Goal: Task Accomplishment & Management: Manage account settings

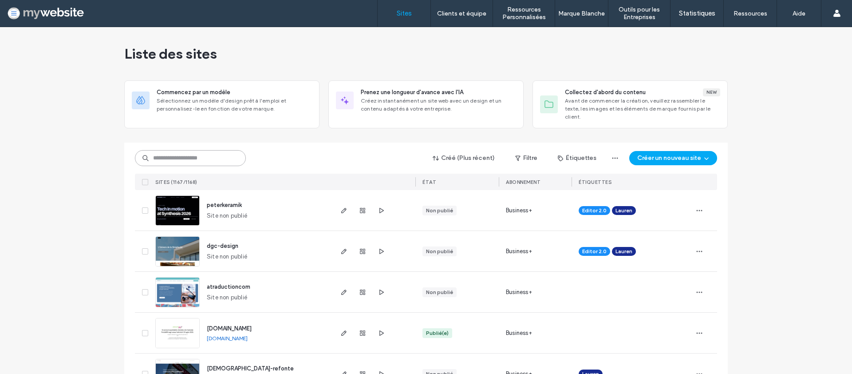
click at [216, 150] on input at bounding box center [190, 158] width 111 height 16
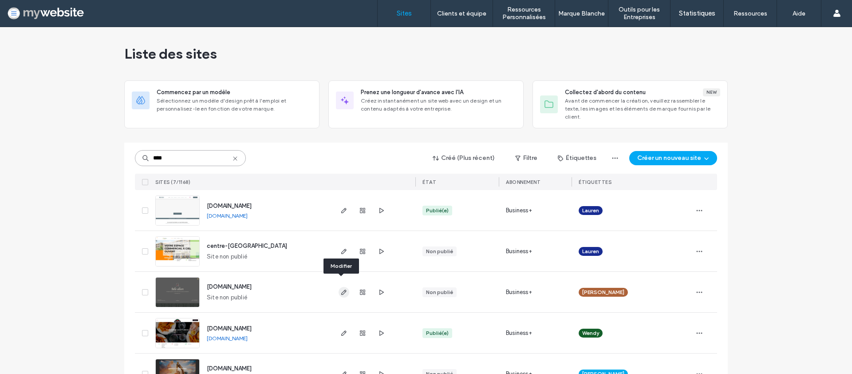
type input "****"
click at [340, 289] on icon "button" at bounding box center [343, 292] width 7 height 7
click at [696, 289] on icon "button" at bounding box center [699, 292] width 7 height 7
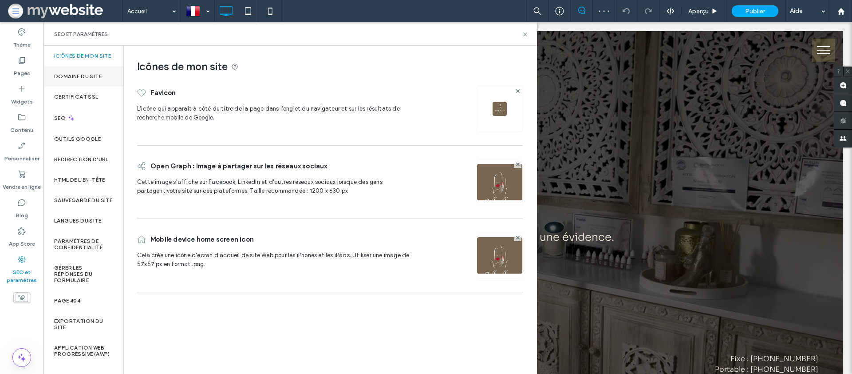
click at [103, 87] on div "Domaine du site" at bounding box center [84, 76] width 80 height 20
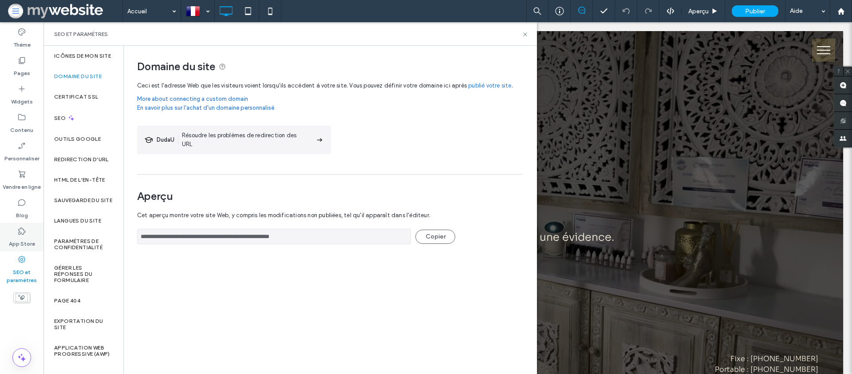
click at [21, 237] on label "App Store" at bounding box center [22, 241] width 26 height 12
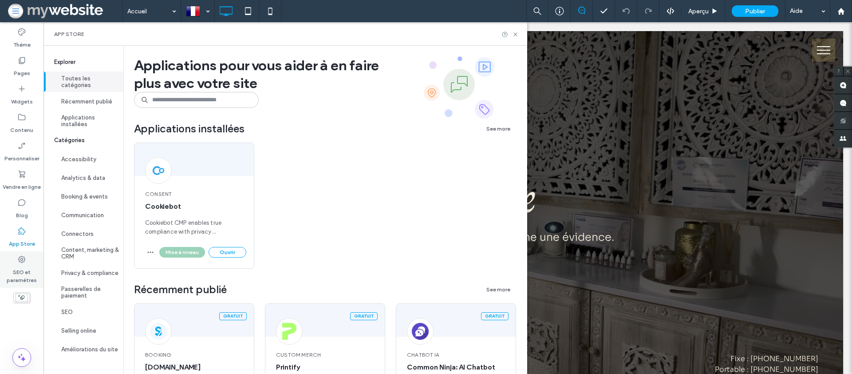
click at [23, 266] on label "SEO et paramètres" at bounding box center [22, 274] width 44 height 20
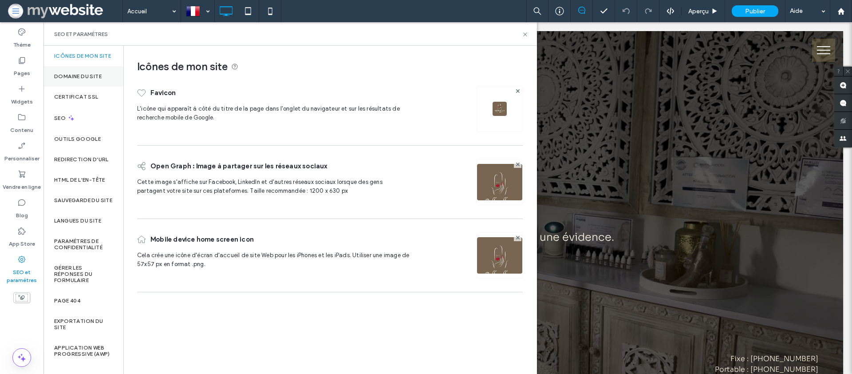
click at [81, 79] on label "Domaine du site" at bounding box center [77, 76] width 47 height 6
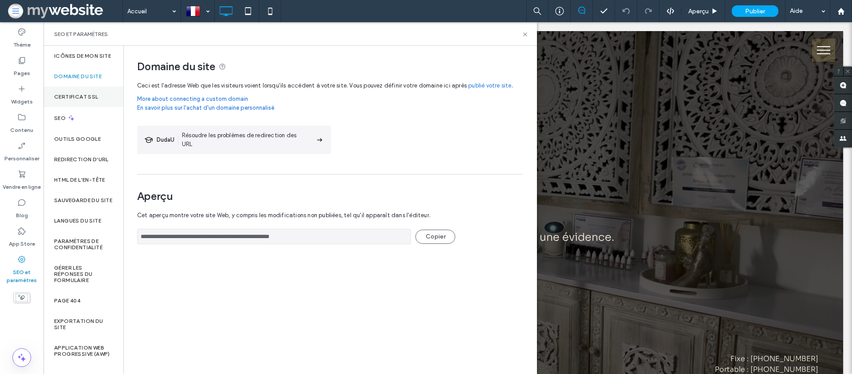
click at [79, 100] on label "Certificat SSL" at bounding box center [76, 97] width 44 height 6
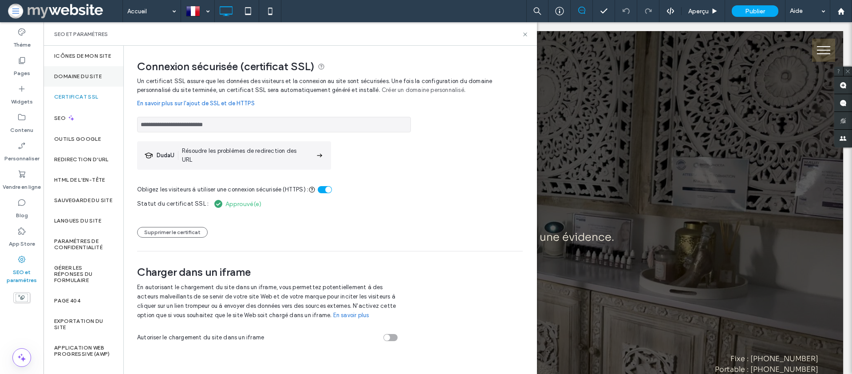
click at [71, 74] on div "Domaine du site" at bounding box center [84, 76] width 80 height 20
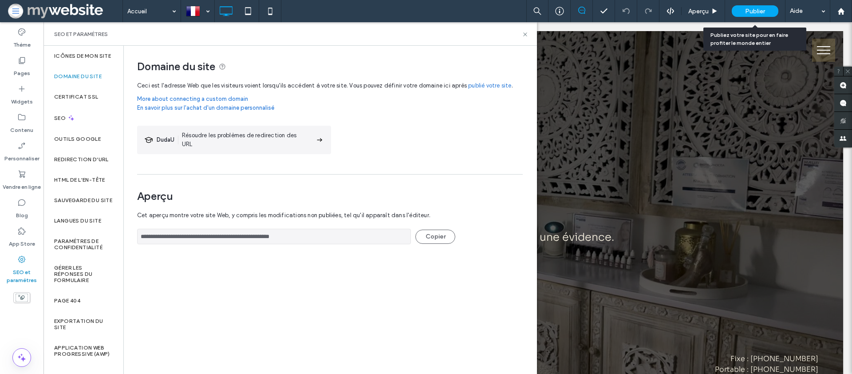
click at [752, 8] on span "Publier" at bounding box center [755, 12] width 20 height 8
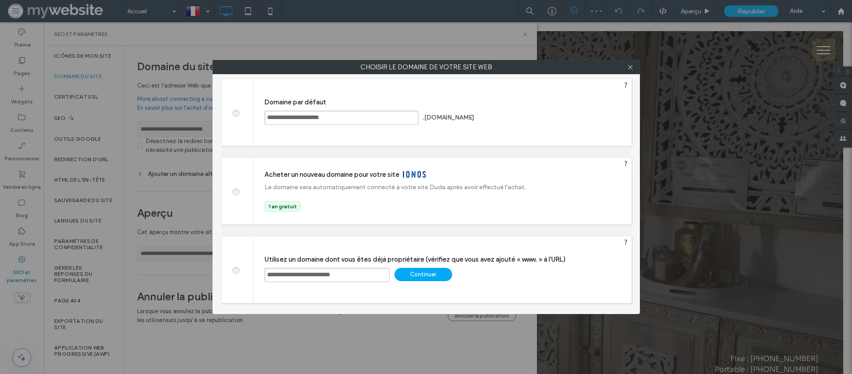
click at [421, 277] on div "Continuer" at bounding box center [424, 274] width 58 height 13
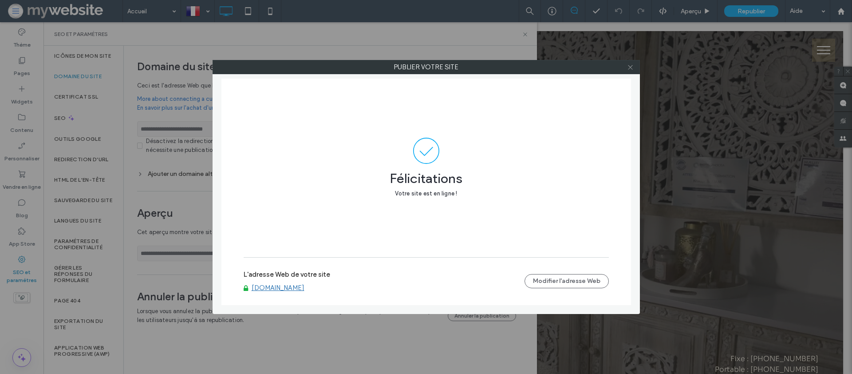
click at [632, 69] on icon at bounding box center [630, 67] width 7 height 7
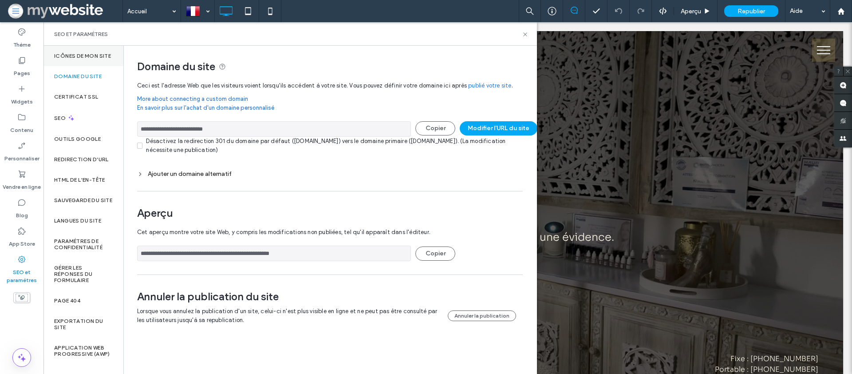
click at [77, 59] on label "Icônes de mon site" at bounding box center [82, 56] width 57 height 6
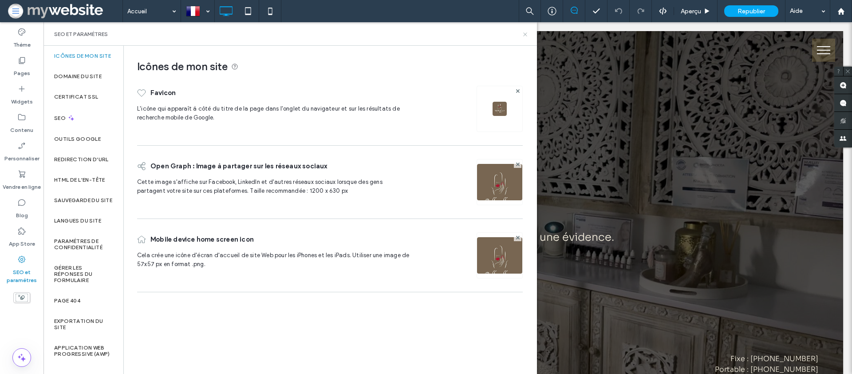
click at [527, 32] on use at bounding box center [525, 34] width 4 height 4
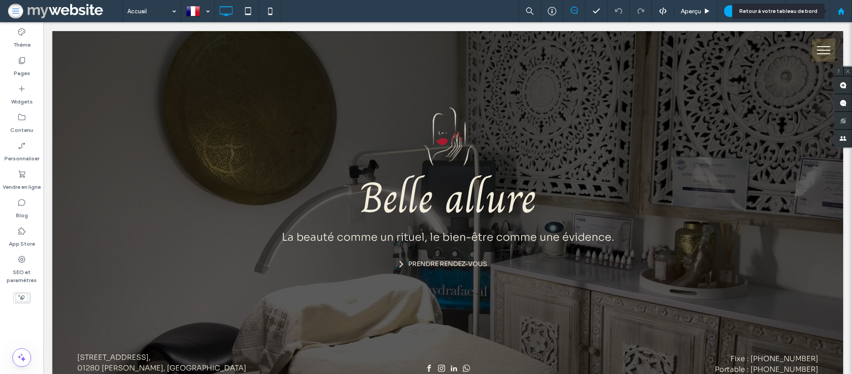
click at [842, 12] on use at bounding box center [841, 11] width 7 height 7
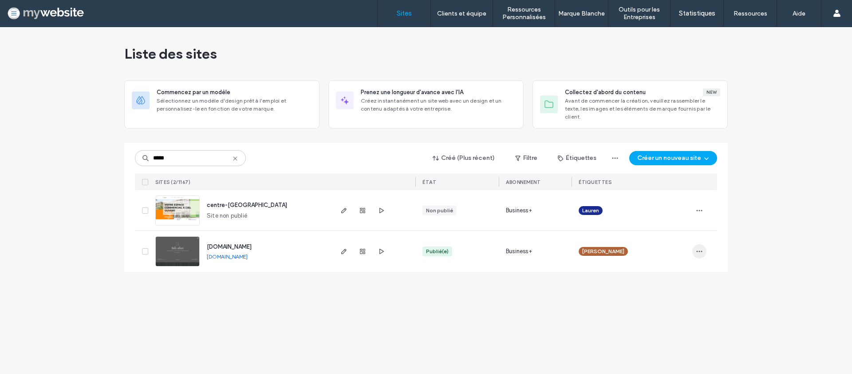
type input "*****"
click at [701, 248] on icon "button" at bounding box center [699, 251] width 7 height 7
click at [648, 287] on span "Attribuer une étiquette" at bounding box center [637, 289] width 63 height 9
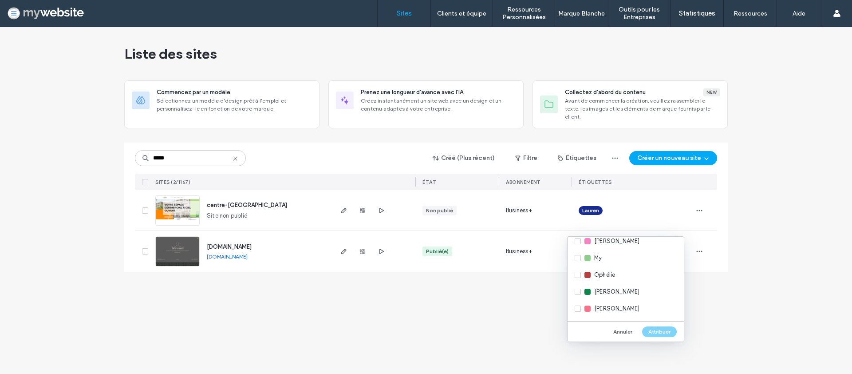
scroll to position [293, 0]
click at [611, 257] on span "Lauren" at bounding box center [603, 258] width 18 height 9
click at [657, 336] on div "Annuler Attribuer" at bounding box center [626, 331] width 116 height 20
click at [656, 332] on button "Attribuer" at bounding box center [659, 331] width 35 height 11
